Goal: Task Accomplishment & Management: Manage account settings

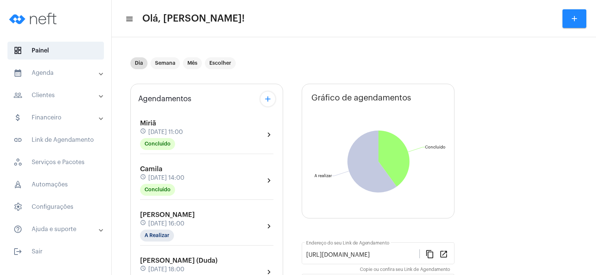
scroll to position [37, 0]
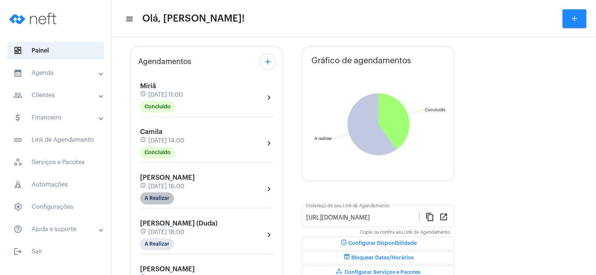
click at [158, 203] on mat-chip "A Realizar" at bounding box center [157, 199] width 34 height 12
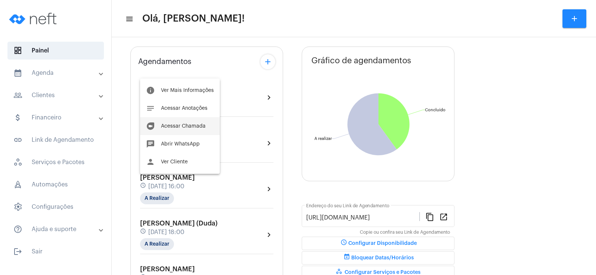
click at [187, 128] on span "Acessar Chamada" at bounding box center [183, 126] width 45 height 5
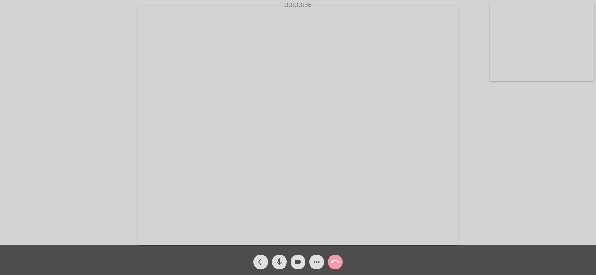
click at [503, 112] on div "Acessando Câmera e Microfone..." at bounding box center [298, 125] width 595 height 246
click at [313, 260] on mat-icon "more_horiz" at bounding box center [316, 262] width 9 height 9
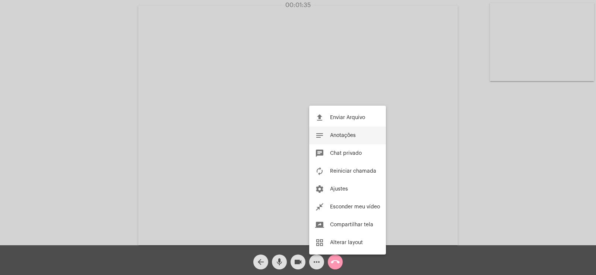
click at [341, 135] on span "Anotações" at bounding box center [343, 135] width 26 height 5
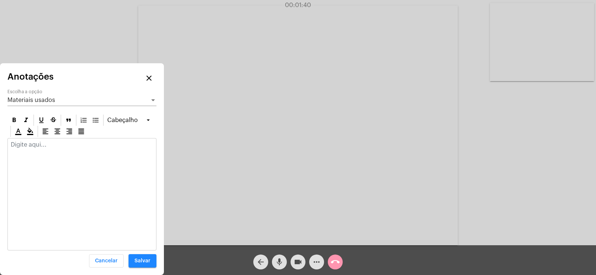
click at [52, 98] on span "Materiais usados" at bounding box center [31, 100] width 48 height 6
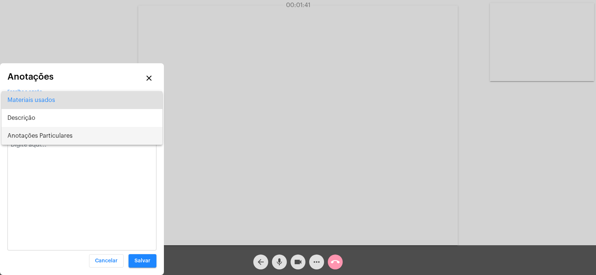
click at [48, 133] on span "Anotações Particulares" at bounding box center [81, 136] width 149 height 18
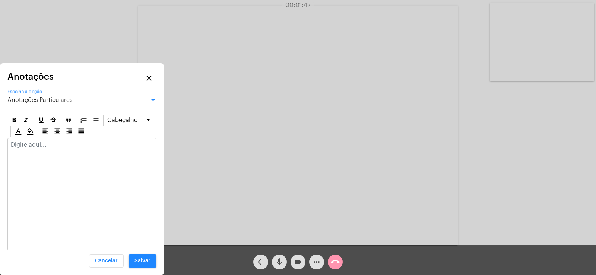
click at [41, 149] on div at bounding box center [82, 147] width 148 height 16
click at [31, 146] on p at bounding box center [82, 145] width 142 height 7
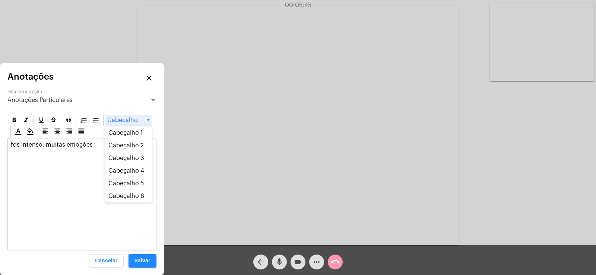
click at [106, 120] on div "Cabeçalho" at bounding box center [128, 120] width 46 height 11
click at [22, 165] on div "fds intenso, muitas emoções" at bounding box center [82, 154] width 148 height 30
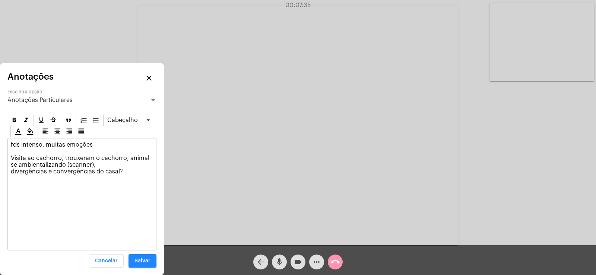
click at [66, 166] on p "fds intenso, muitas emoções Visita ao cachorro, trouxeram o cachorro, animal se…" at bounding box center [82, 159] width 142 height 34
click at [11, 172] on p "fds intenso, muitas emoções Visita ao cachorro, trouxeram o cachorro, animal se…" at bounding box center [82, 159] width 142 height 34
click at [28, 120] on icon at bounding box center [25, 120] width 7 height 7
click at [136, 170] on p "fds intenso, muitas emoções Visita ao cachorro, trouxeram o cachorro, animal se…" at bounding box center [82, 159] width 142 height 34
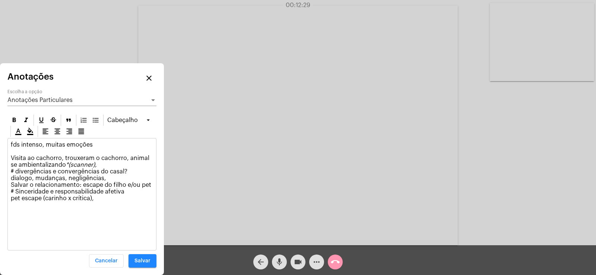
click at [153, 185] on div "fds intenso, muitas emoções Visita ao cachorro, trouxeram o cachorro, animal se…" at bounding box center [82, 174] width 148 height 70
click at [99, 208] on p "fds intenso, muitas emoções Visita ao cachorro, trouxeram o cachorro, animal se…" at bounding box center [82, 175] width 142 height 67
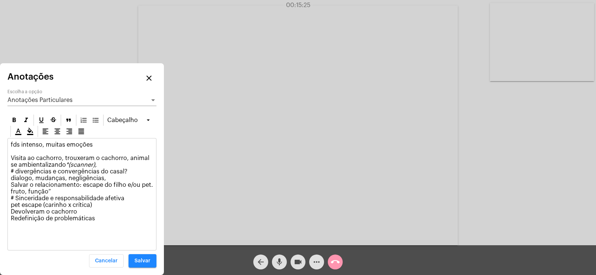
click at [27, 190] on p "fds intenso, muitas emoções Visita ao cachorro, trouxeram o cachorro, animal se…" at bounding box center [82, 182] width 142 height 80
click at [53, 191] on p "fds intenso, muitas emoções Visita ao cachorro, trouxeram o cachorro, animal se…" at bounding box center [82, 182] width 142 height 80
click at [36, 209] on p "fds intenso, muitas emoções Visita ao cachorro, trouxeram o cachorro, animal se…" at bounding box center [82, 182] width 142 height 80
click at [75, 212] on p "fds intenso, muitas emoções Visita ao cachorro, trouxeram o cachorro, animal se…" at bounding box center [82, 182] width 142 height 80
click at [77, 210] on p "fds intenso, muitas emoções Visita ao cachorro, trouxeram o cachorro, animal se…" at bounding box center [82, 182] width 142 height 80
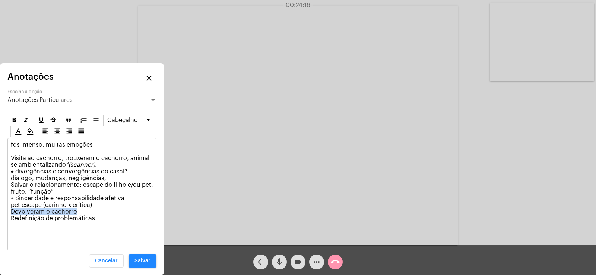
drag, startPoint x: 12, startPoint y: 211, endPoint x: 85, endPoint y: 211, distance: 73.8
click at [85, 211] on p "fds intenso, muitas emoções Visita ao cachorro, trouxeram o cachorro, animal se…" at bounding box center [82, 182] width 142 height 80
click at [17, 197] on p "fds intenso, muitas emoções Visita ao cachorro, trouxeram o cachorro, animal se…" at bounding box center [82, 182] width 142 height 80
click at [16, 169] on p "fds intenso, muitas emoções Visita ao cachorro, trouxeram o cachorro, animal se…" at bounding box center [82, 182] width 142 height 80
click at [117, 220] on p "fds intenso, muitas emoções Visita ao cachorro, trouxeram o cachorro, animal se…" at bounding box center [82, 182] width 142 height 80
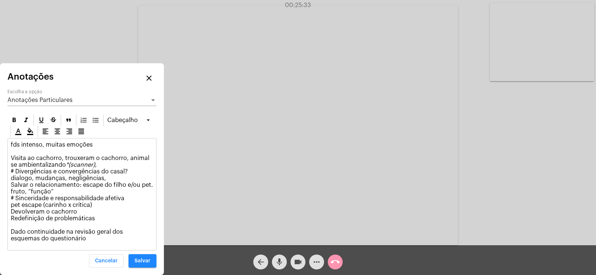
click at [95, 218] on p "fds intenso, muitas emoções Visita ao cachorro, trouxeram o cachorro, animal se…" at bounding box center [82, 192] width 142 height 101
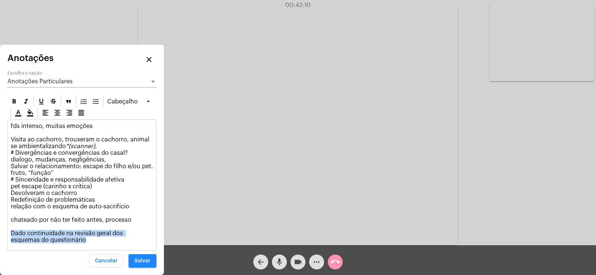
drag, startPoint x: 12, startPoint y: 232, endPoint x: 63, endPoint y: 240, distance: 51.6
click at [63, 240] on p "fds intenso, muitas emoções Visita ao cachorro, trouxeram o cachorro, animal se…" at bounding box center [82, 183] width 142 height 121
copy p "Dado continuidade na revisão geral dos esquemas do questionário"
click at [57, 78] on div "Anotações Particulares Escolha a opção" at bounding box center [81, 79] width 149 height 17
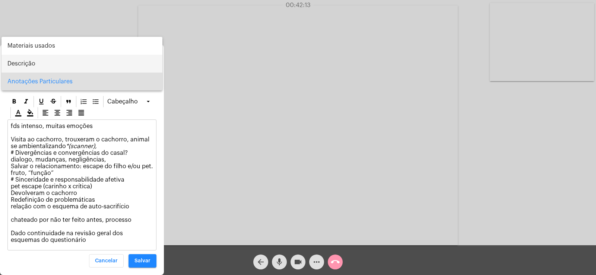
click at [31, 66] on span "Descrição" at bounding box center [81, 64] width 149 height 18
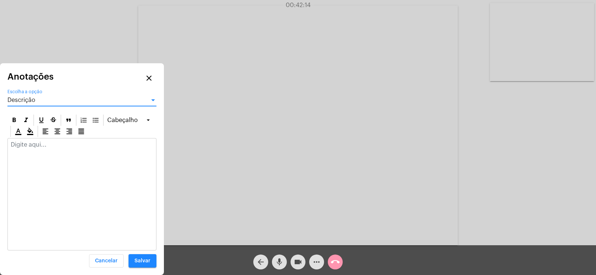
click at [22, 145] on p at bounding box center [82, 145] width 142 height 7
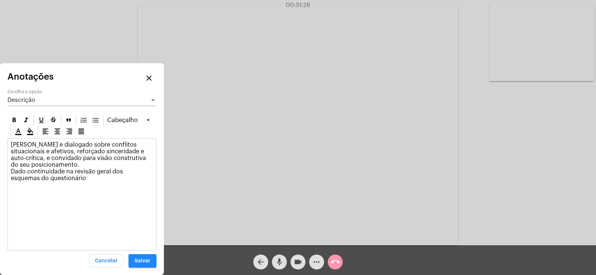
click at [140, 264] on button "Salvar" at bounding box center [143, 260] width 28 height 13
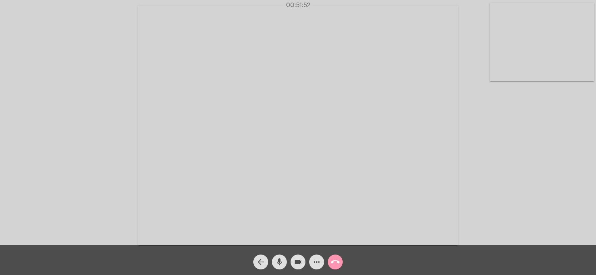
click at [339, 263] on mat-icon "call_end" at bounding box center [335, 262] width 9 height 9
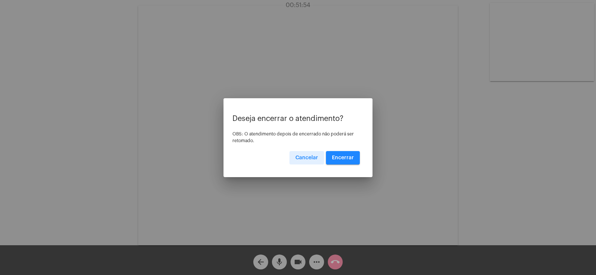
click at [349, 159] on span "Encerrar" at bounding box center [343, 157] width 22 height 5
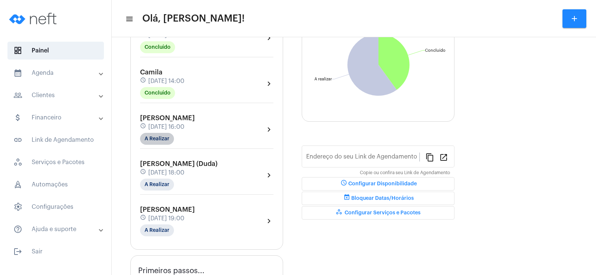
type input "[URL][DOMAIN_NAME]"
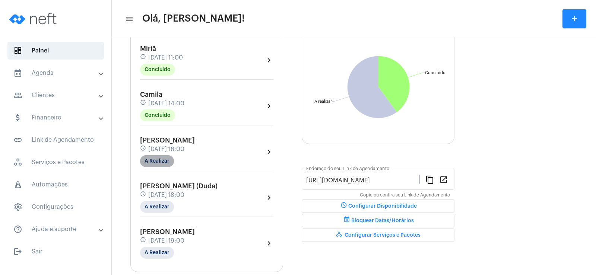
scroll to position [97, 0]
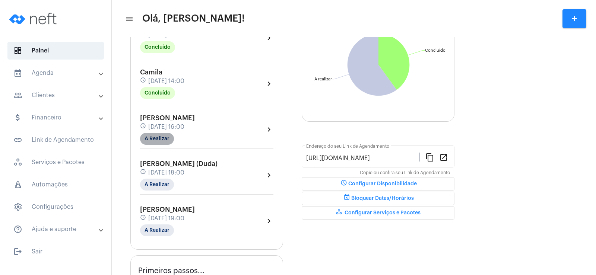
click at [153, 134] on mat-chip "A Realizar" at bounding box center [157, 139] width 34 height 12
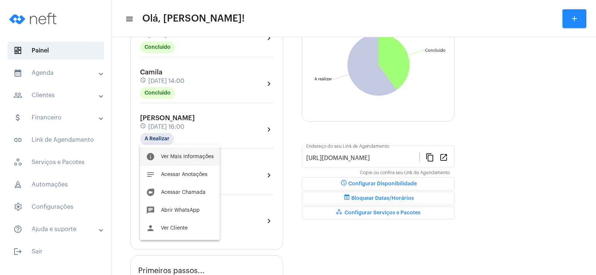
click at [191, 155] on span "Ver Mais Informações" at bounding box center [187, 156] width 53 height 5
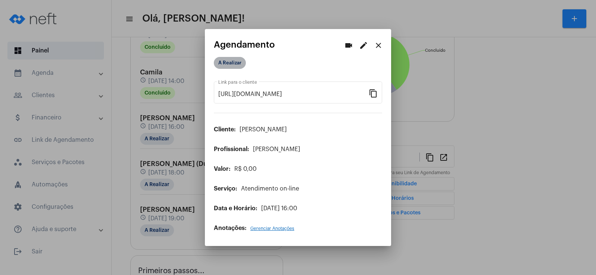
click at [232, 59] on mat-chip "A Realizar" at bounding box center [230, 63] width 32 height 12
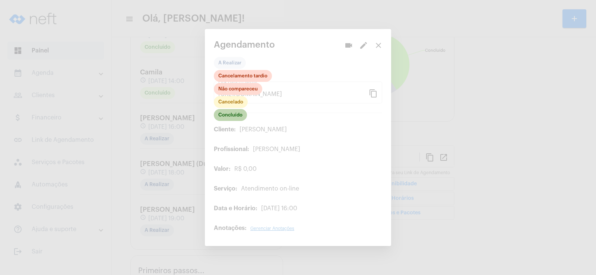
click at [235, 115] on mat-chip "Concluído" at bounding box center [230, 115] width 33 height 12
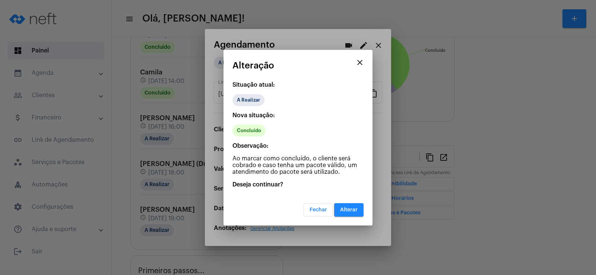
click at [352, 211] on span "Alterar" at bounding box center [349, 210] width 18 height 5
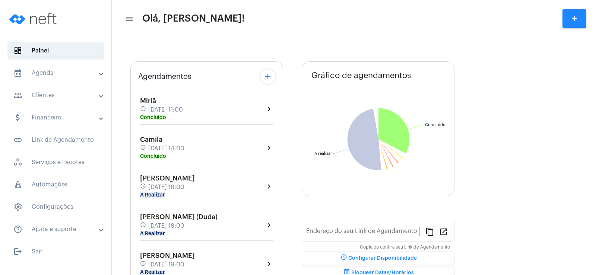
click at [63, 98] on mat-panel-title "people_outline Clientes" at bounding box center [56, 95] width 86 height 9
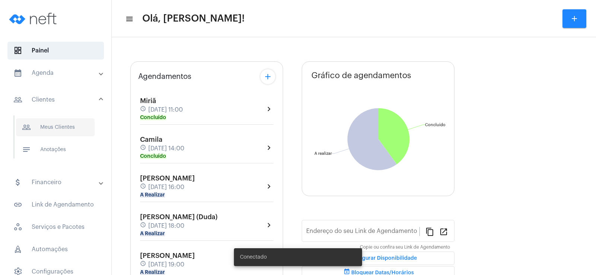
click at [66, 128] on span "people_outline Meus Clientes" at bounding box center [55, 127] width 79 height 18
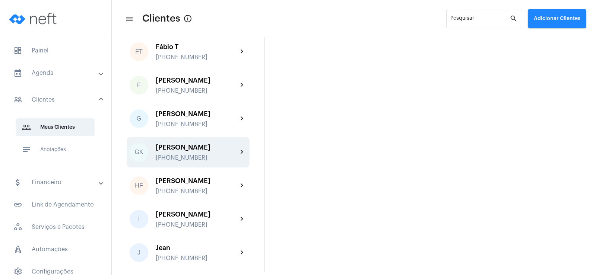
scroll to position [559, 0]
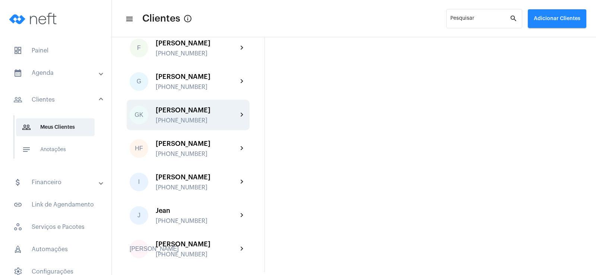
click at [206, 111] on div "[PERSON_NAME]" at bounding box center [197, 110] width 82 height 7
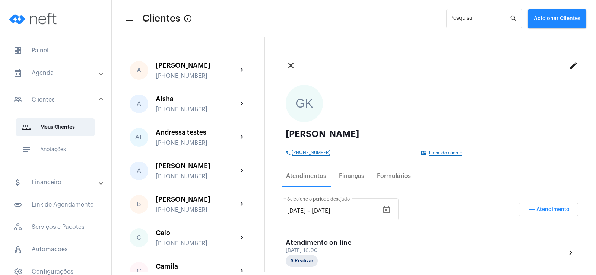
scroll to position [75, 0]
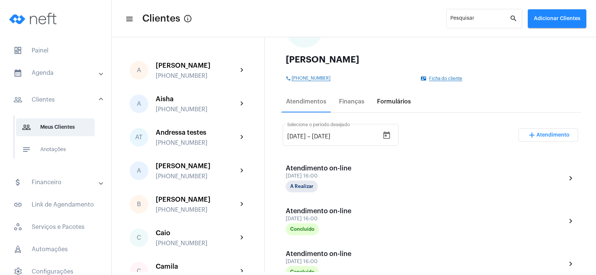
click at [389, 97] on div "Formulários" at bounding box center [394, 102] width 43 height 18
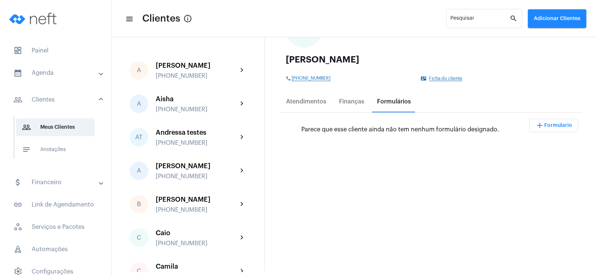
scroll to position [0, 0]
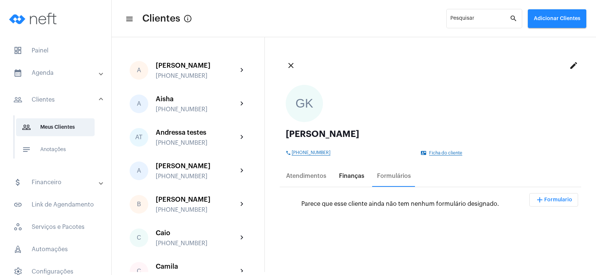
click at [339, 177] on div "Finanças" at bounding box center [351, 176] width 25 height 7
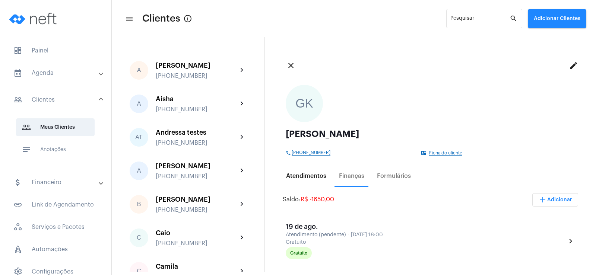
click at [311, 173] on div "Atendimentos" at bounding box center [306, 176] width 40 height 7
